Goal: Navigation & Orientation: Find specific page/section

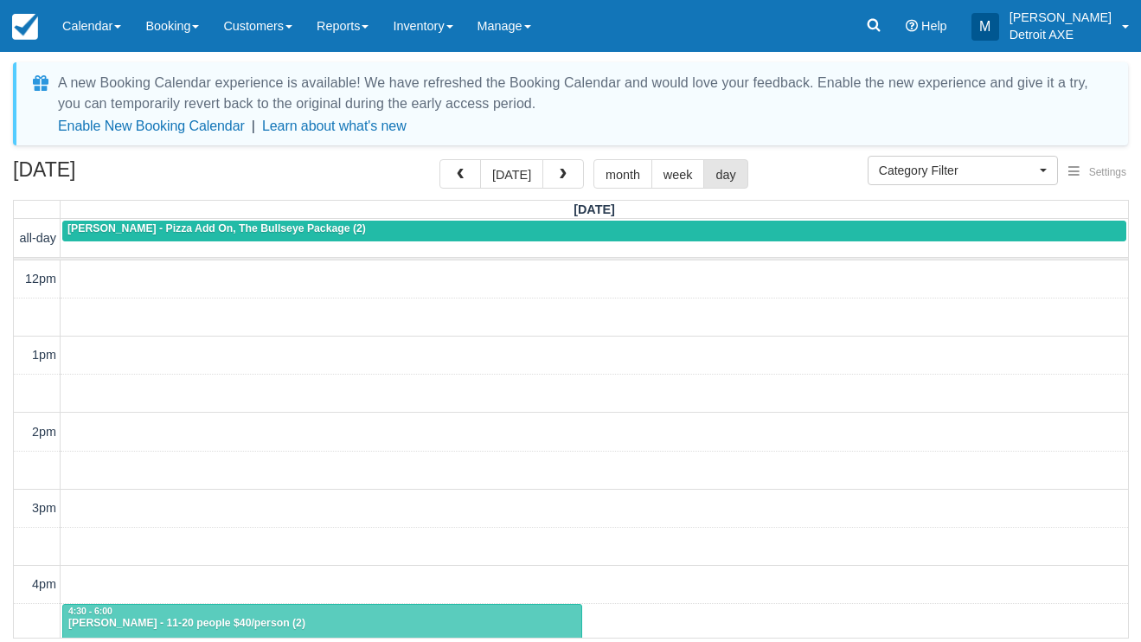
select select
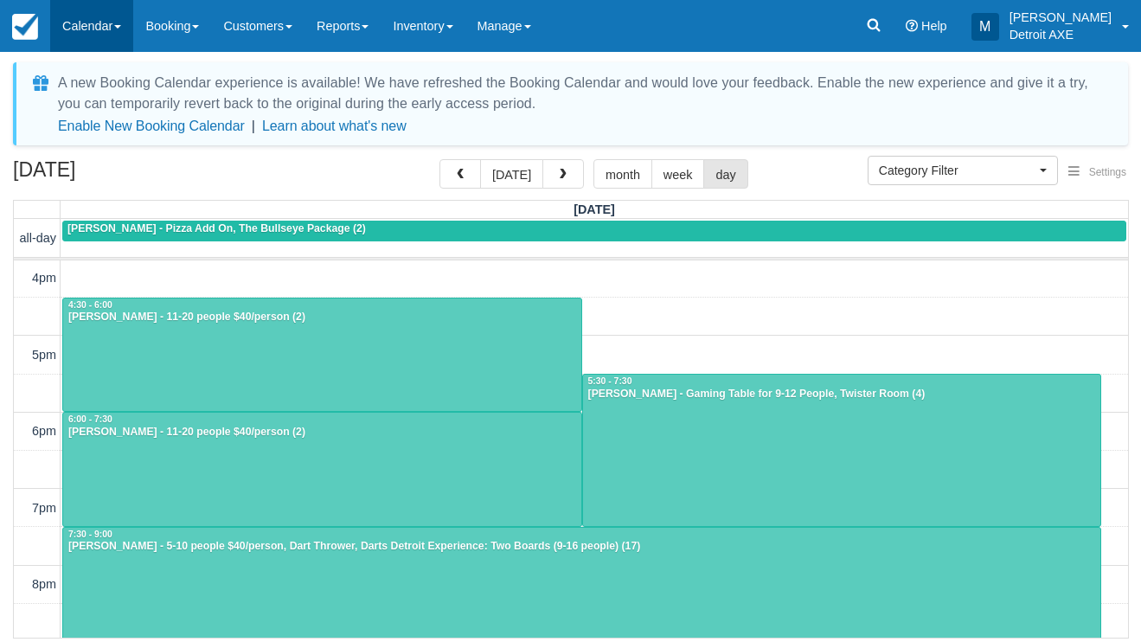
click at [99, 34] on link "Calendar" at bounding box center [91, 26] width 83 height 52
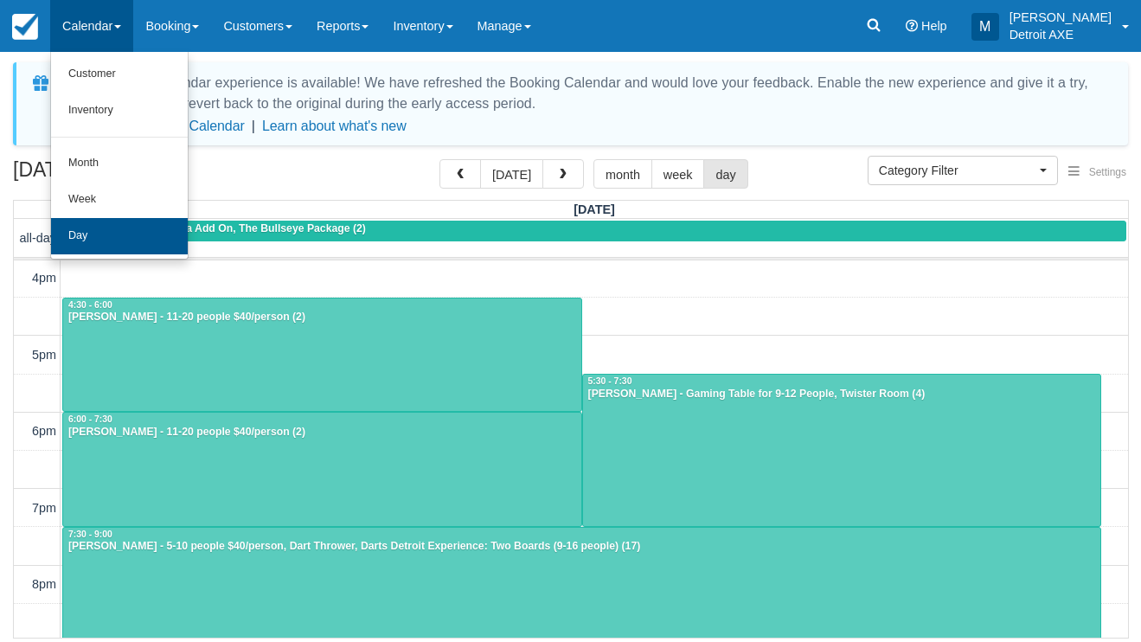
click at [118, 236] on link "Day" at bounding box center [119, 236] width 137 height 36
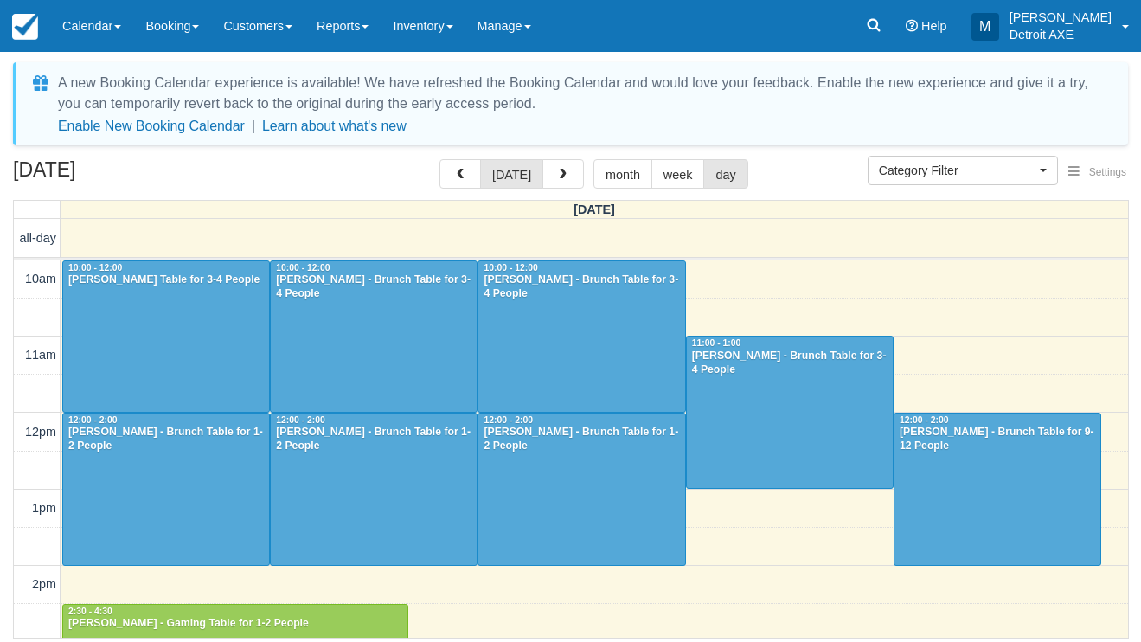
select select
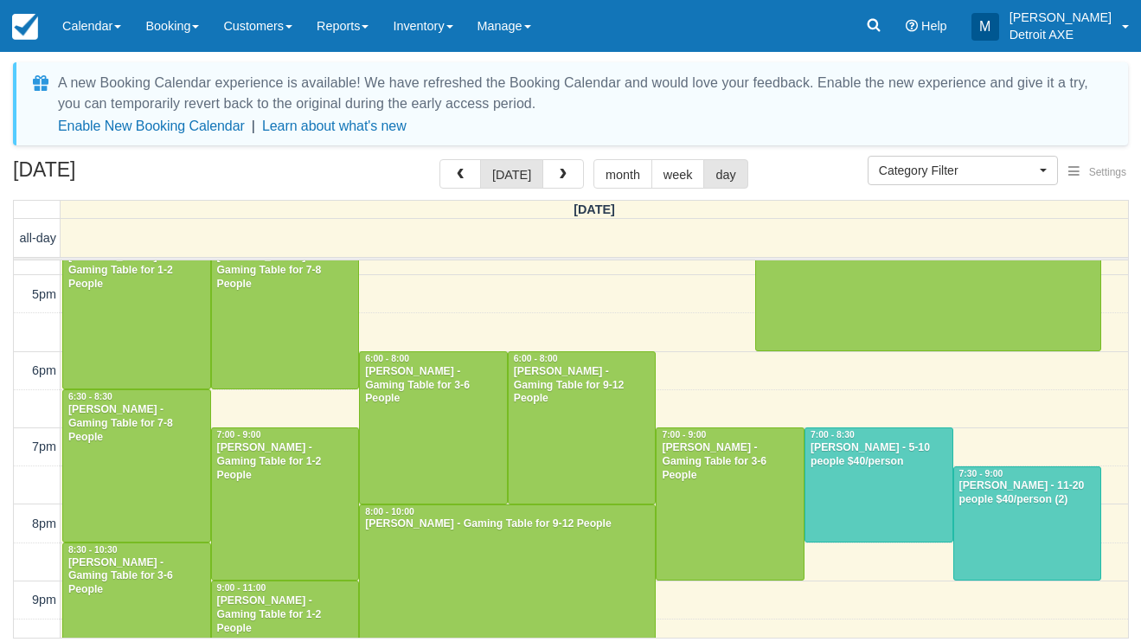
scroll to position [523, 0]
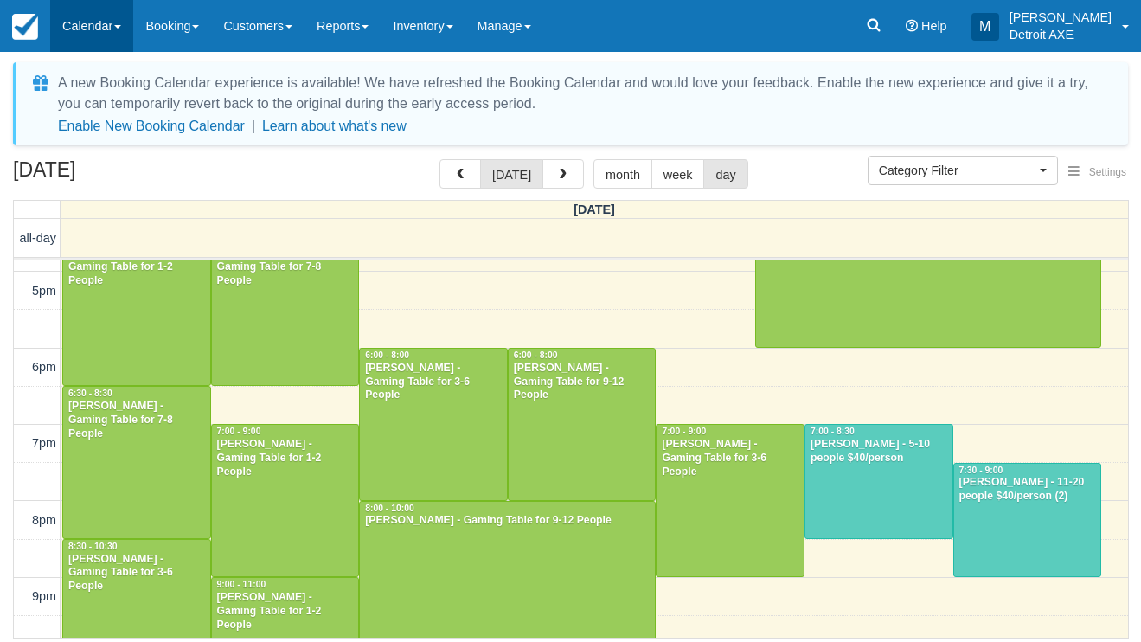
click at [106, 14] on link "Calendar" at bounding box center [91, 26] width 83 height 52
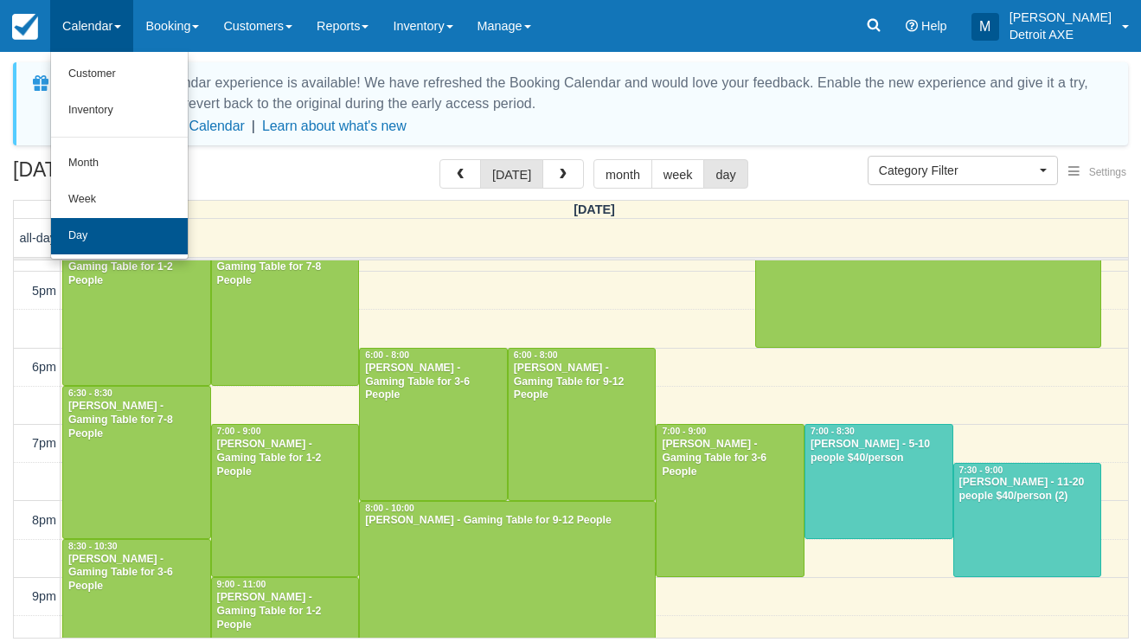
click at [103, 230] on link "Day" at bounding box center [119, 236] width 137 height 36
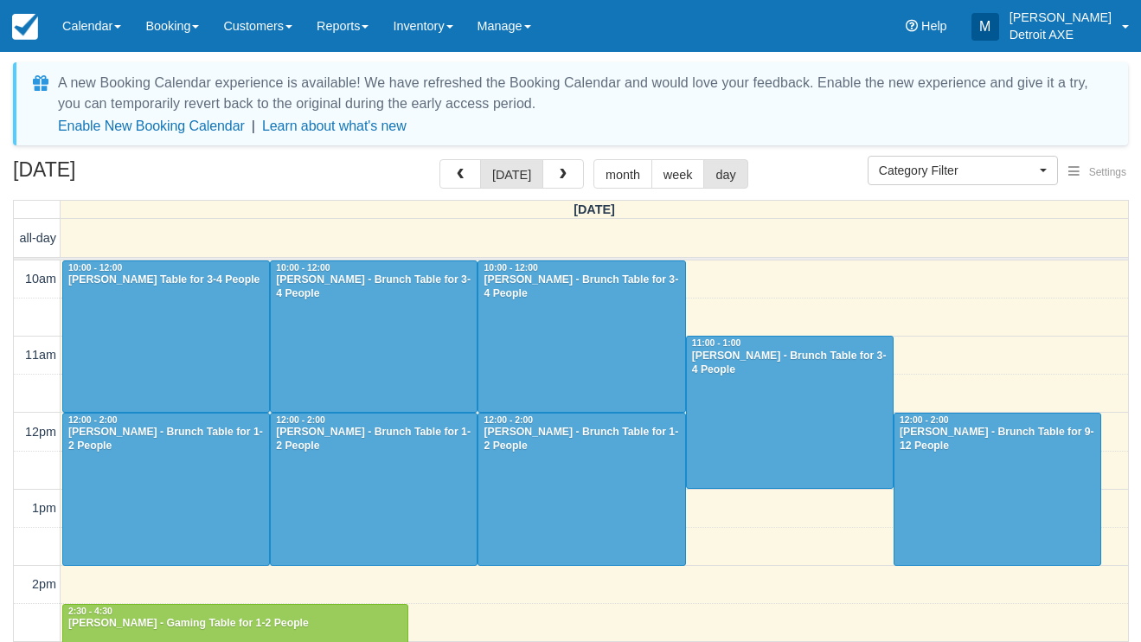
select select
